Goal: Entertainment & Leisure: Consume media (video, audio)

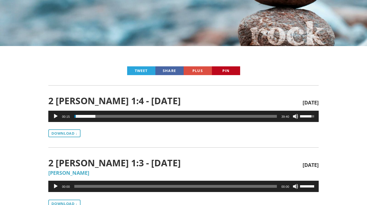
scroll to position [99, 0]
click at [56, 116] on button "Play" at bounding box center [56, 116] width 6 height 6
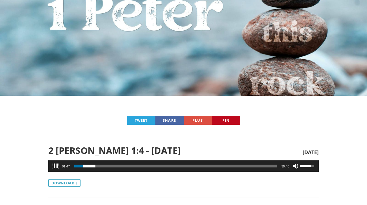
scroll to position [65, 0]
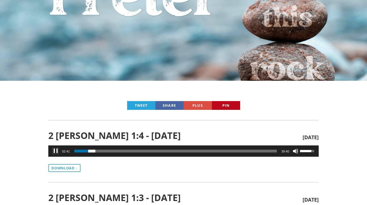
click at [56, 150] on button "Pause" at bounding box center [56, 151] width 6 height 6
click at [57, 153] on button "Play" at bounding box center [56, 151] width 6 height 6
click at [56, 151] on button "Pause" at bounding box center [56, 151] width 6 height 6
click at [56, 152] on button "Play" at bounding box center [56, 151] width 6 height 6
click at [54, 150] on button "Pause" at bounding box center [56, 151] width 6 height 6
